Goal: Communication & Community: Share content

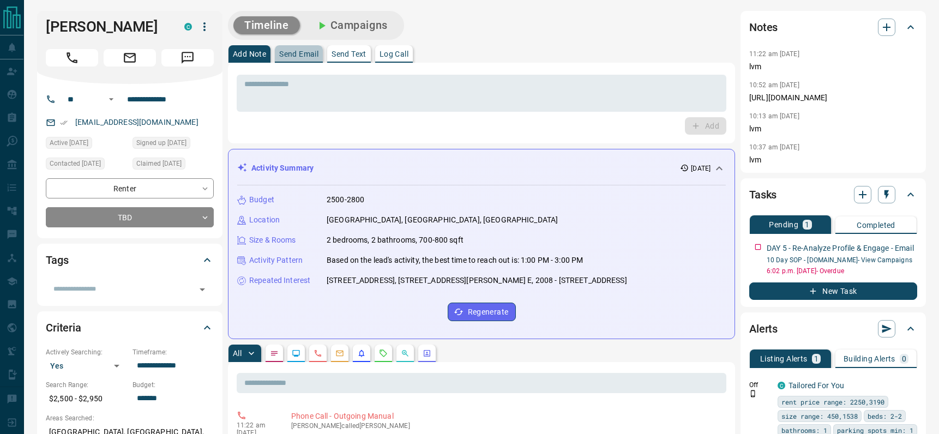
click at [293, 53] on p "Send Email" at bounding box center [298, 54] width 39 height 8
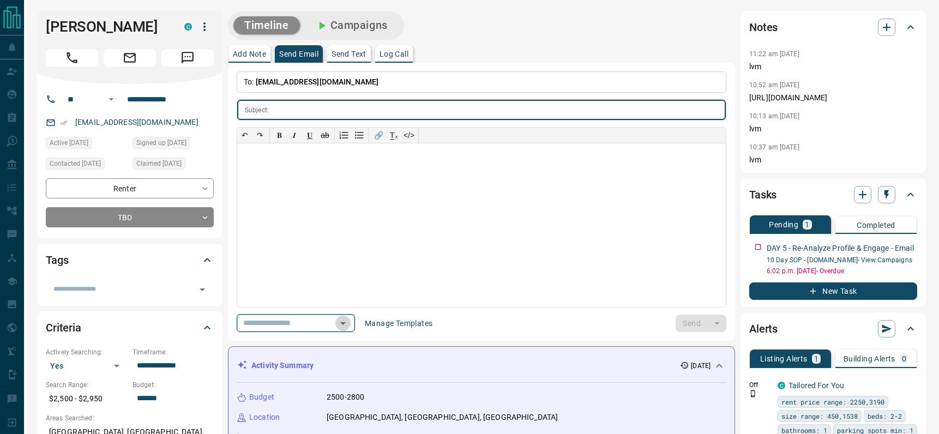
click at [345, 321] on icon "Open" at bounding box center [342, 323] width 13 height 13
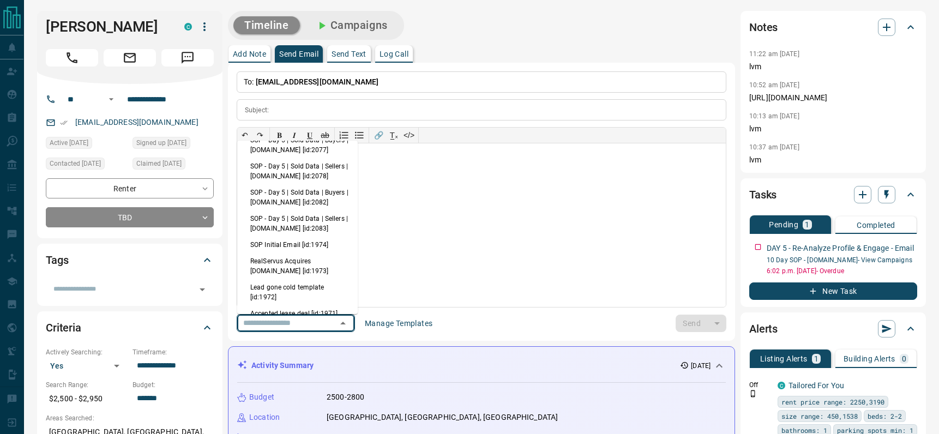
scroll to position [277, 0]
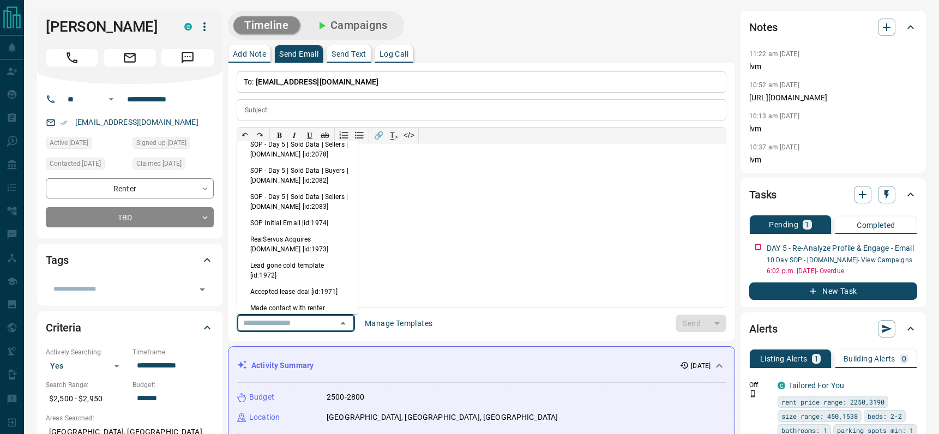
click at [302, 214] on li "SOP - Day 5 | Sold Data | Sellers | [DOMAIN_NAME] [id:2083]" at bounding box center [297, 202] width 121 height 26
type input "**********"
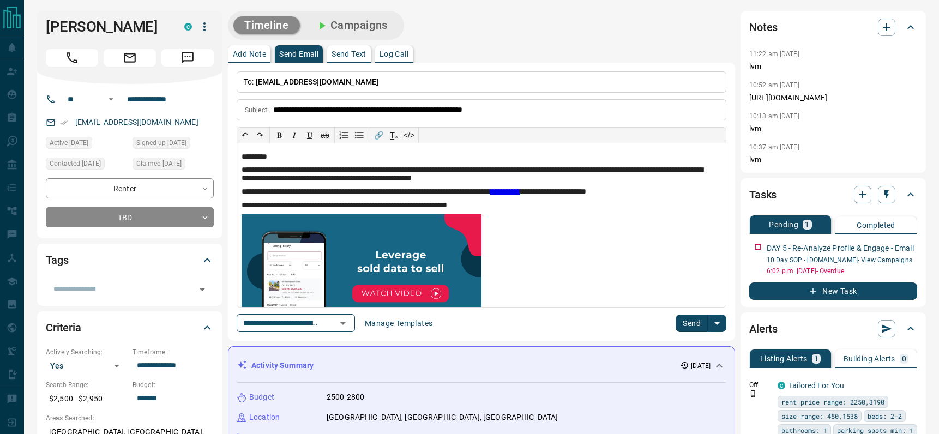
click at [689, 322] on button "Send" at bounding box center [692, 323] width 32 height 17
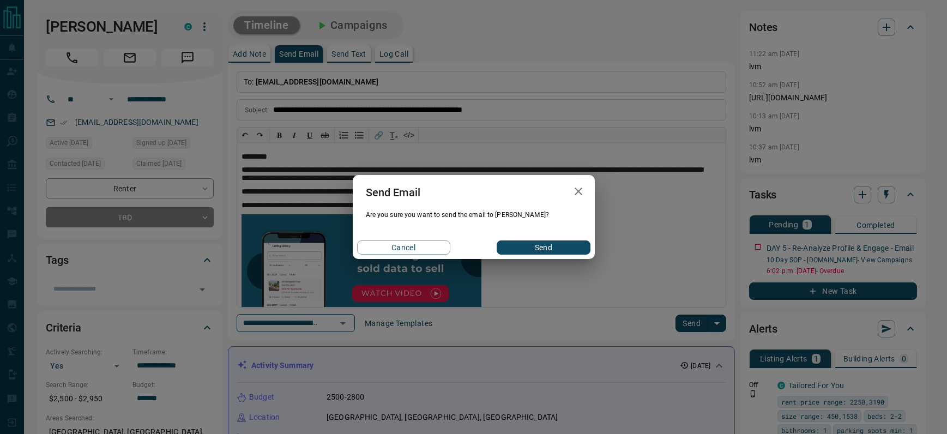
drag, startPoint x: 528, startPoint y: 241, endPoint x: 564, endPoint y: 243, distance: 35.5
click at [528, 241] on button "Send" at bounding box center [543, 247] width 93 height 14
